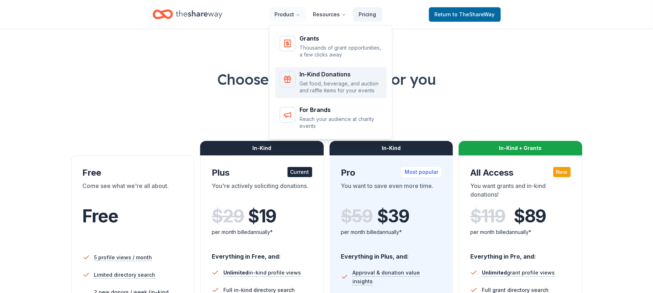
click at [329, 76] on div "In-Kind Donations" at bounding box center [341, 74] width 83 height 6
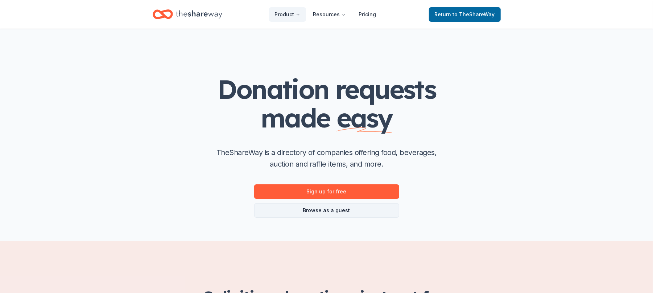
click at [333, 209] on link "Browse as a guest" at bounding box center [326, 210] width 145 height 15
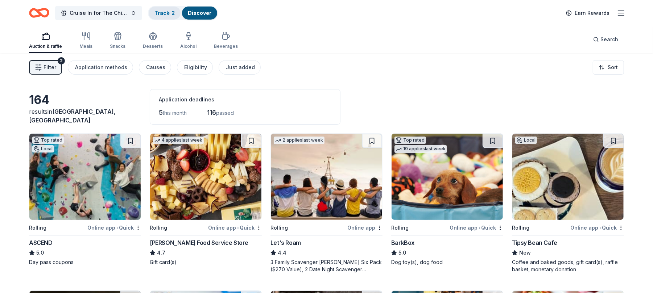
click at [168, 10] on link "Track · 2" at bounding box center [165, 13] width 20 height 6
click at [623, 15] on icon "button" at bounding box center [621, 13] width 9 height 9
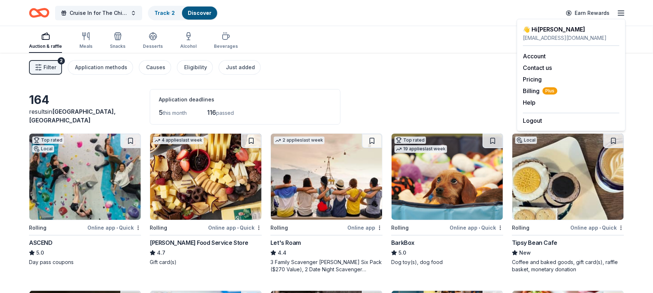
click at [463, 59] on div "Filter 2 Application methods Causes Eligibility Just added Sort" at bounding box center [326, 67] width 653 height 29
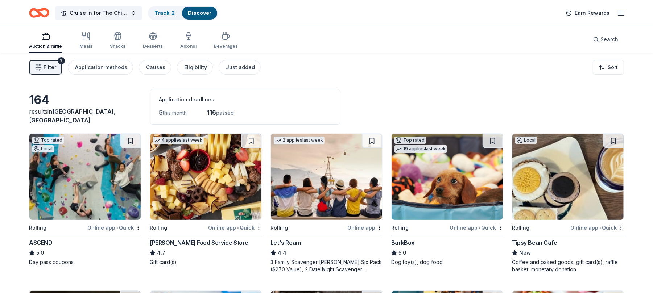
click at [45, 45] on div "Auction & raffle" at bounding box center [45, 47] width 33 height 6
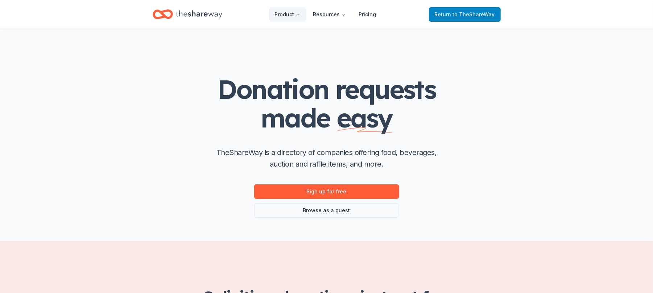
click at [455, 15] on span "to TheShareWay" at bounding box center [474, 14] width 42 height 6
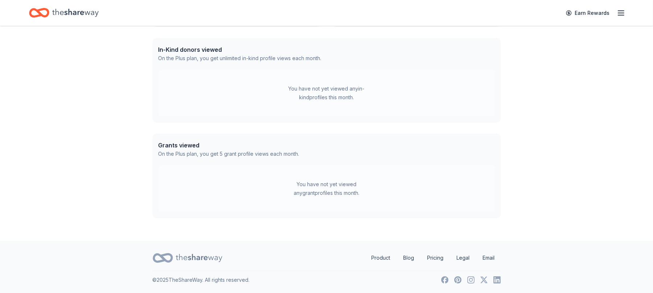
scroll to position [33, 0]
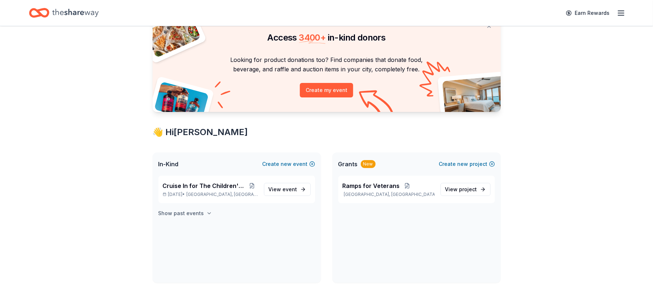
click at [181, 216] on h4 "Show past events" at bounding box center [181, 213] width 46 height 9
click at [212, 231] on span "Tee It Up for The Troops" at bounding box center [198, 231] width 70 height 9
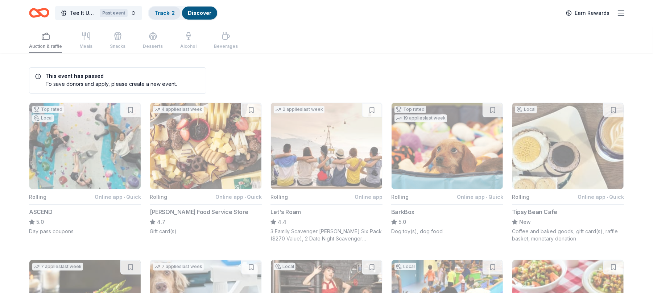
click at [160, 14] on link "Track · 2" at bounding box center [165, 13] width 20 height 6
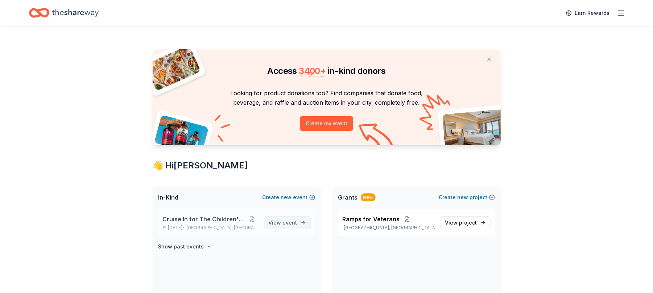
click at [302, 224] on link "View event" at bounding box center [287, 223] width 47 height 13
